Goal: Task Accomplishment & Management: Complete application form

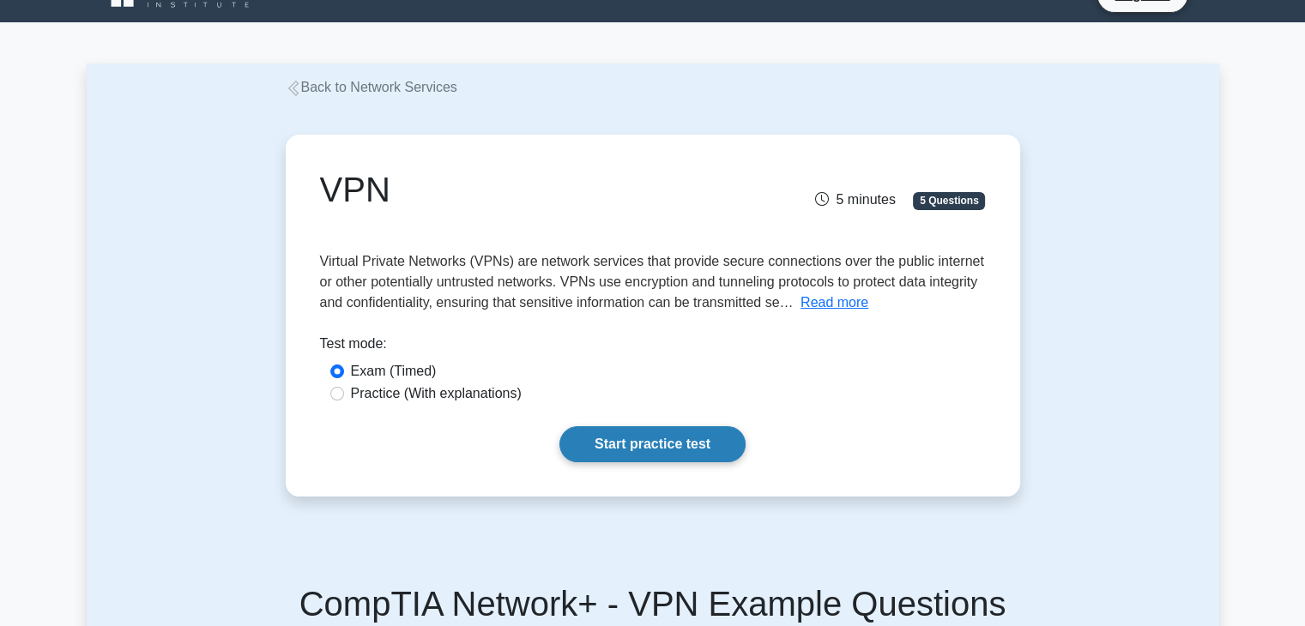
click at [652, 438] on link "Start practice test" at bounding box center [652, 444] width 186 height 36
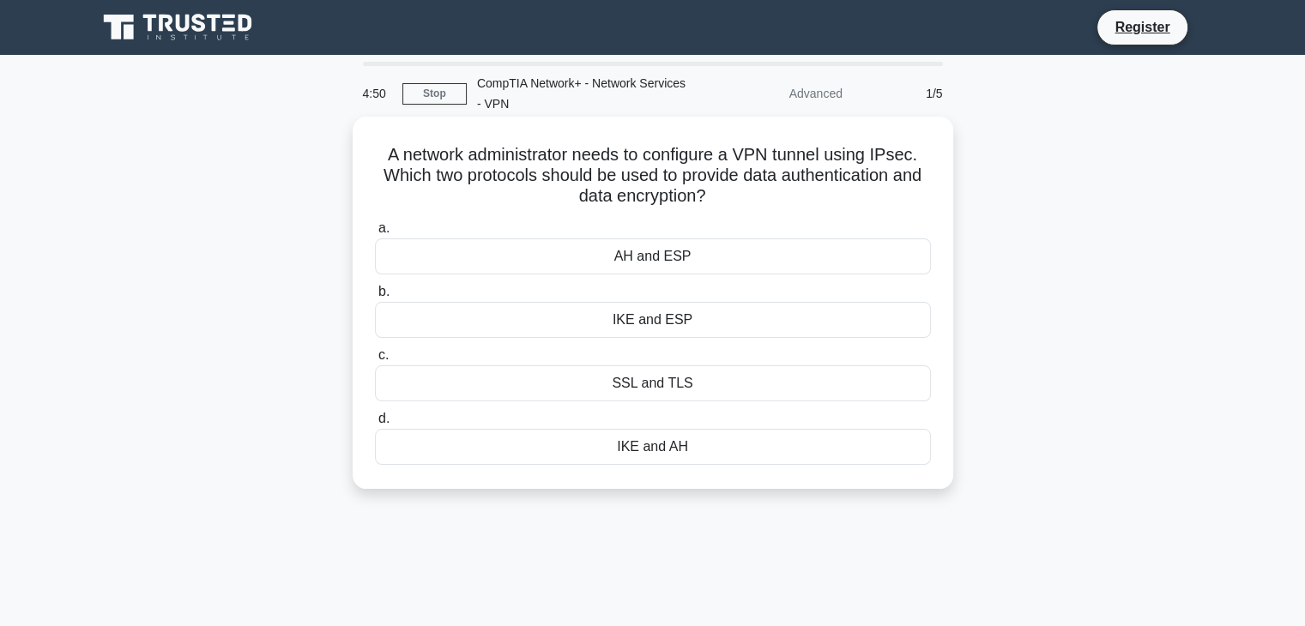
click at [636, 260] on div "AH and ESP" at bounding box center [653, 257] width 556 height 36
click at [375, 234] on input "a. AH and ESP" at bounding box center [375, 228] width 0 height 11
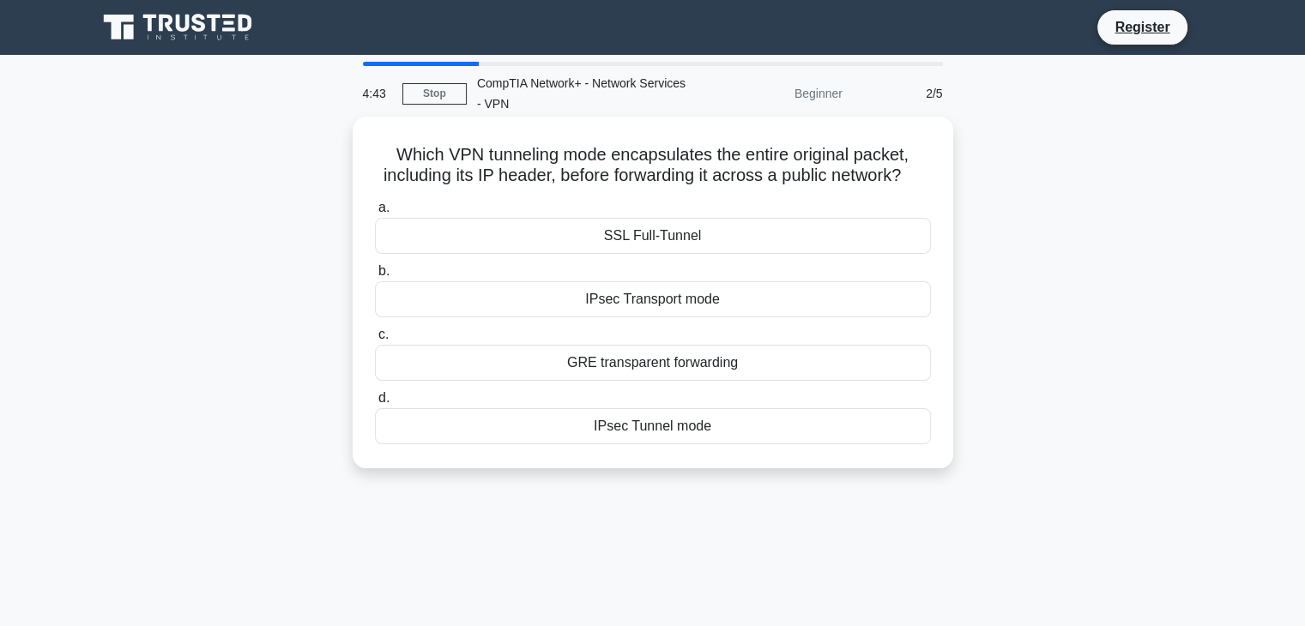
click at [678, 364] on div "GRE transparent forwarding" at bounding box center [653, 363] width 556 height 36
click at [375, 341] on input "c. GRE transparent forwarding" at bounding box center [375, 334] width 0 height 11
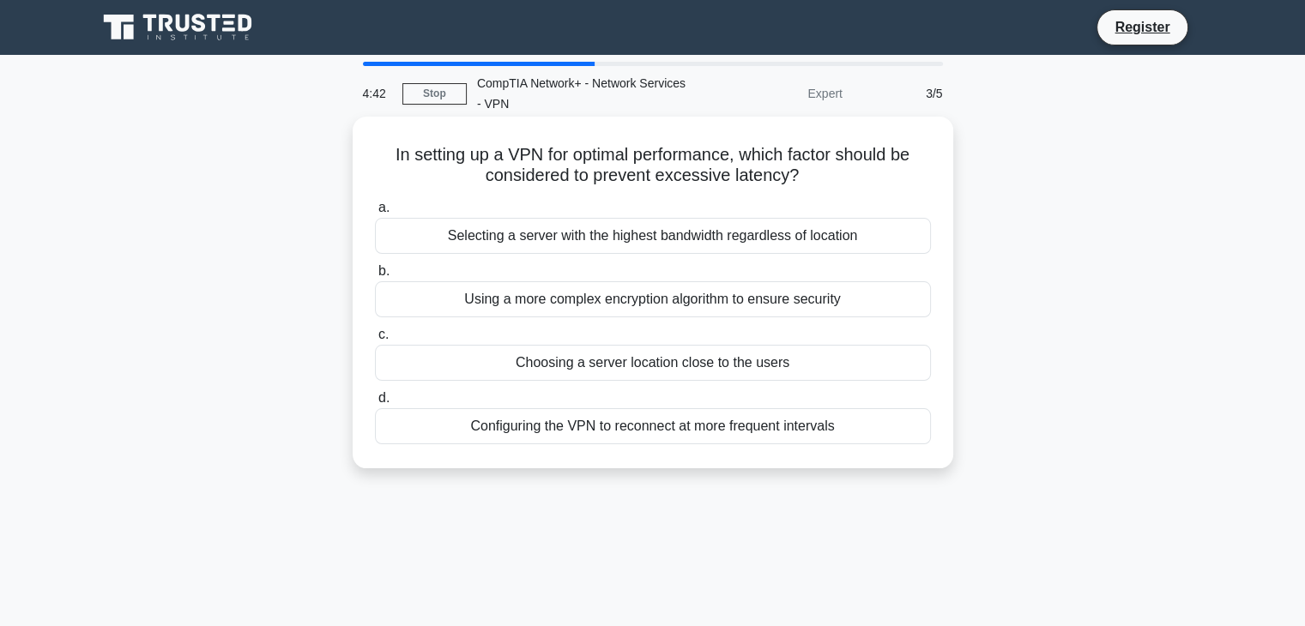
click at [633, 294] on div "Using a more complex encryption algorithm to ensure security" at bounding box center [653, 299] width 556 height 36
click at [375, 277] on input "b. Using a more complex encryption algorithm to ensure security" at bounding box center [375, 271] width 0 height 11
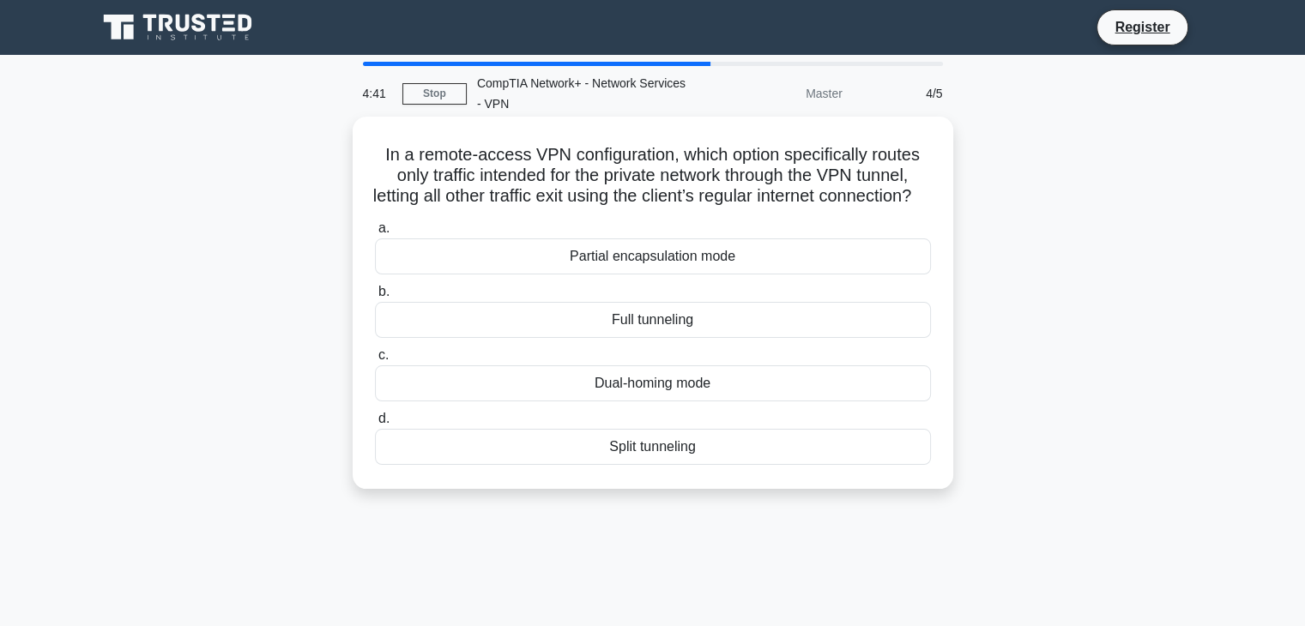
click at [604, 359] on div "a. Partial encapsulation mode b. Full tunneling c." at bounding box center [653, 341] width 577 height 254
click at [620, 338] on div "Full tunneling" at bounding box center [653, 320] width 556 height 36
click at [375, 298] on input "b. Full tunneling" at bounding box center [375, 292] width 0 height 11
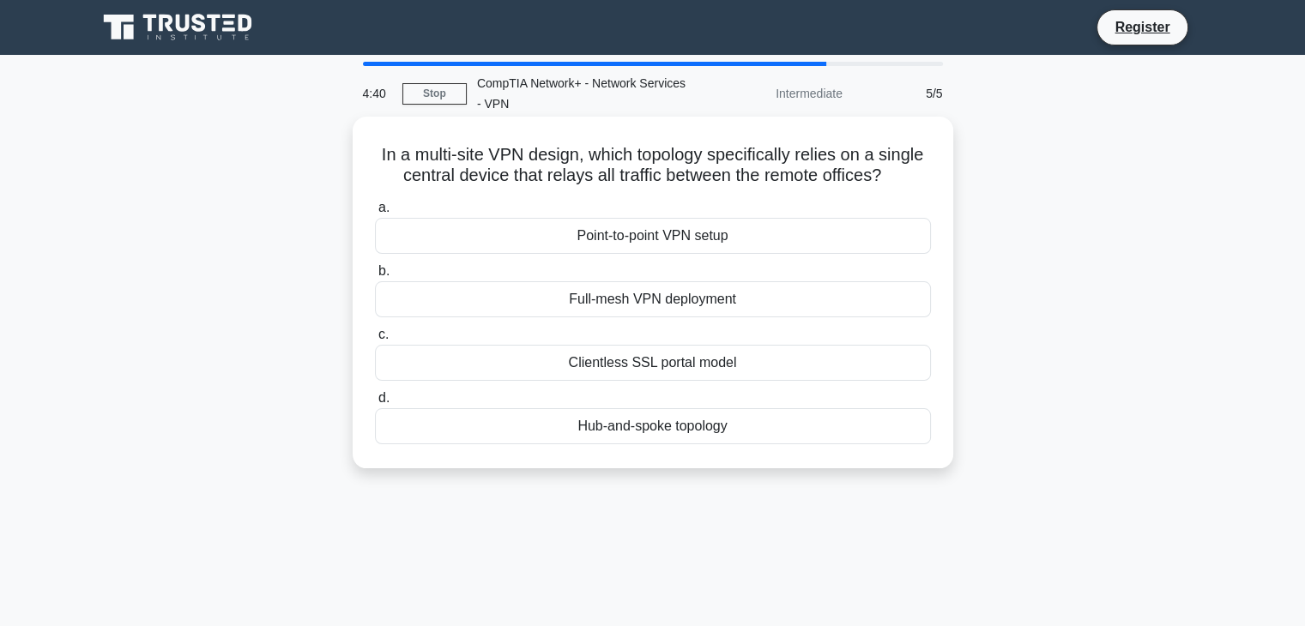
click at [604, 408] on label "d. Hub-and-spoke topology" at bounding box center [653, 416] width 556 height 57
click at [375, 404] on input "d. Hub-and-spoke topology" at bounding box center [375, 398] width 0 height 11
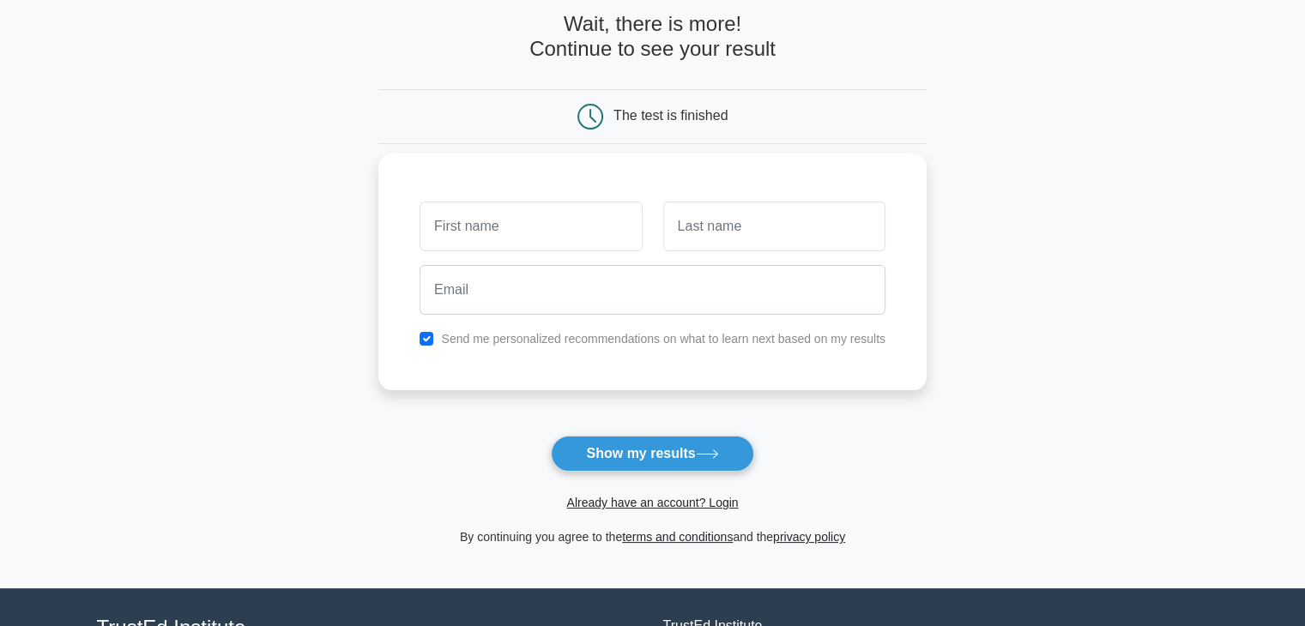
scroll to position [86, 0]
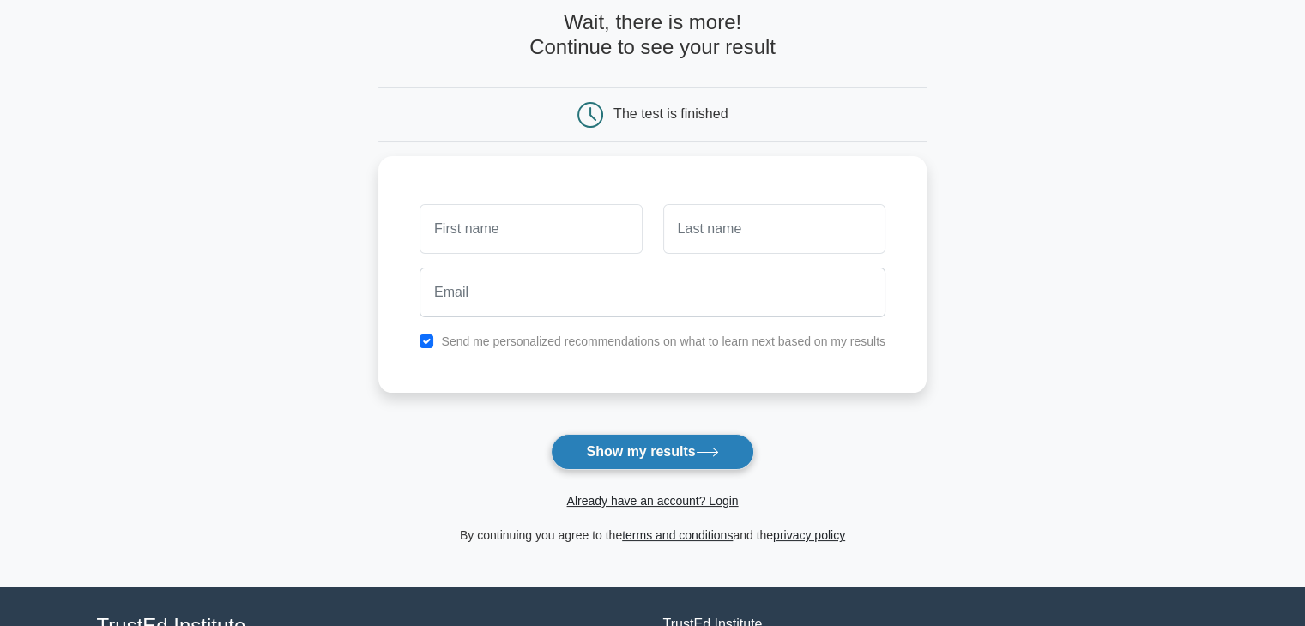
click at [661, 462] on button "Show my results" at bounding box center [652, 452] width 202 height 36
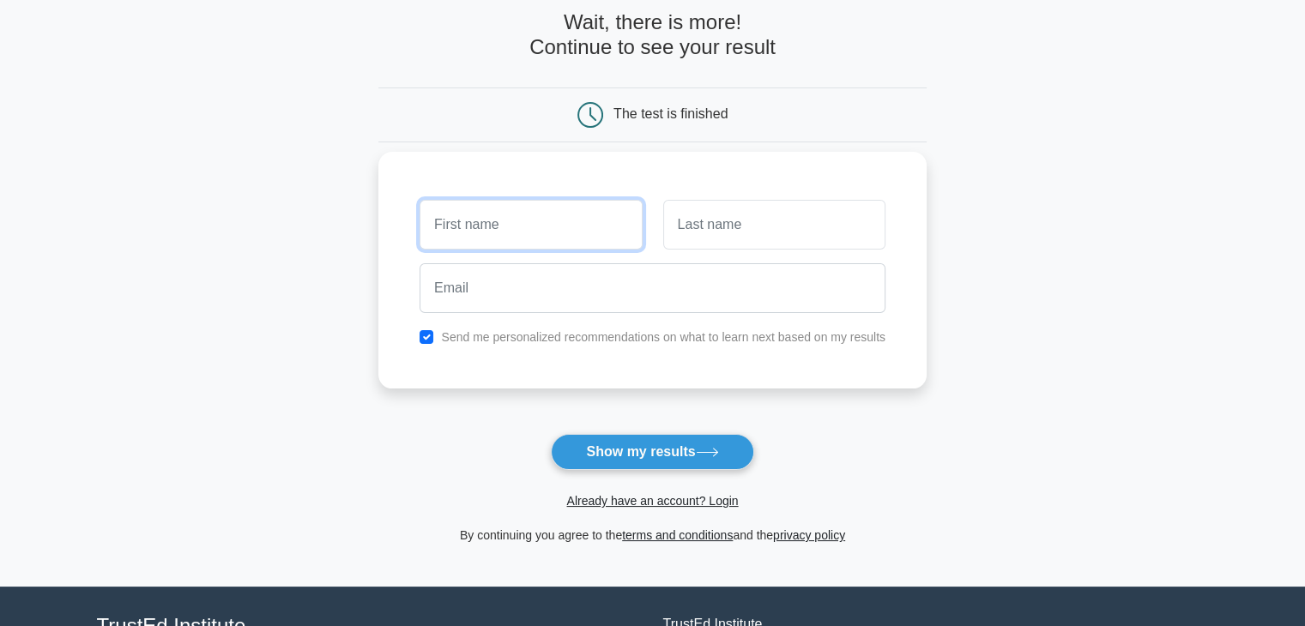
click at [529, 242] on input "text" at bounding box center [531, 225] width 222 height 50
type input "Souvik"
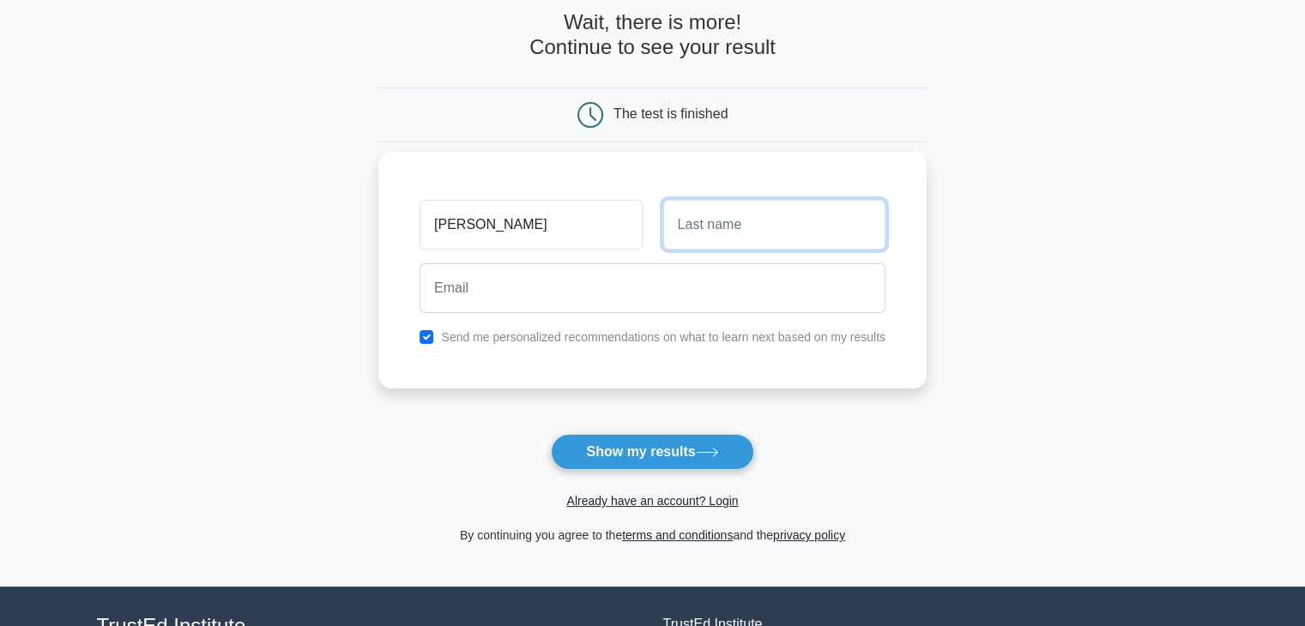
click at [746, 233] on input "text" at bounding box center [774, 225] width 222 height 50
type input "Roy"
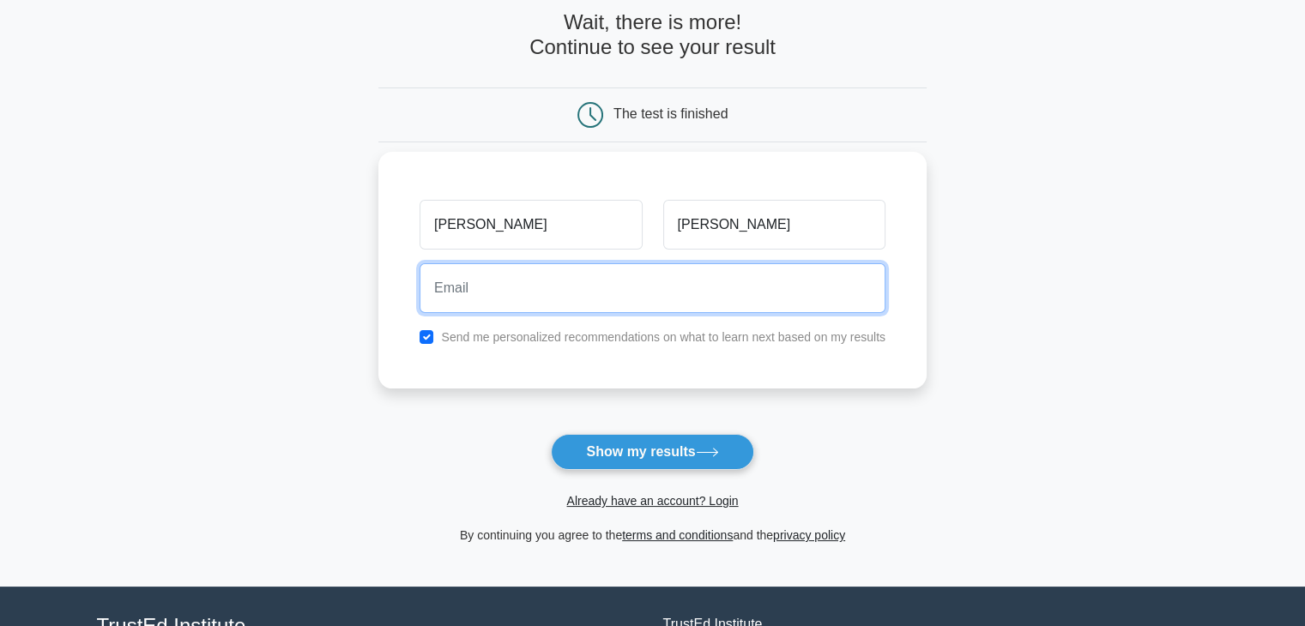
click at [640, 299] on input "email" at bounding box center [653, 288] width 466 height 50
type input "roy.thedivineacademy@gmail.com"
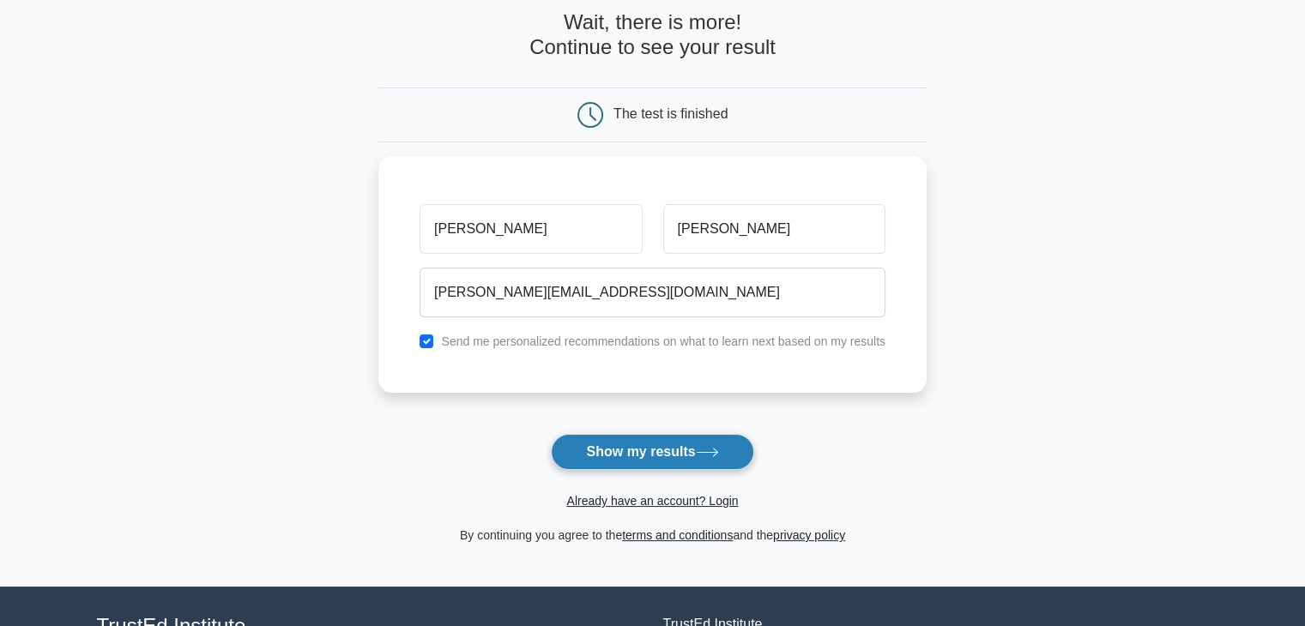
click at [659, 449] on button "Show my results" at bounding box center [652, 452] width 202 height 36
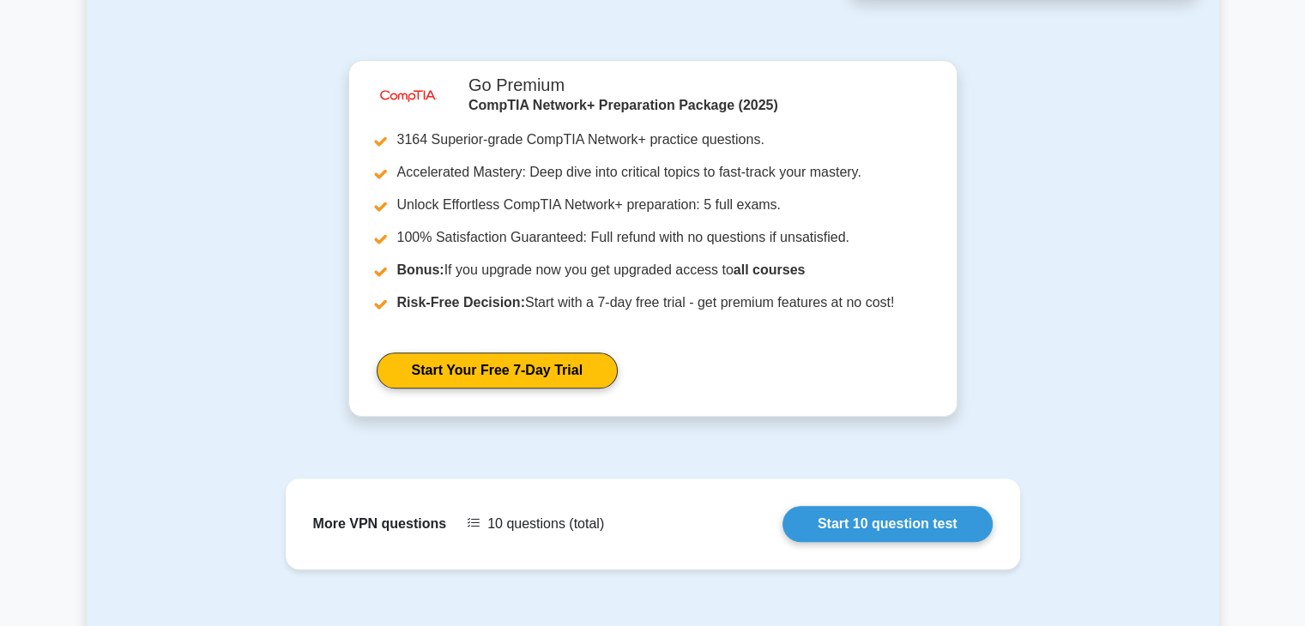
scroll to position [1156, 0]
